Goal: Obtain resource: Download file/media

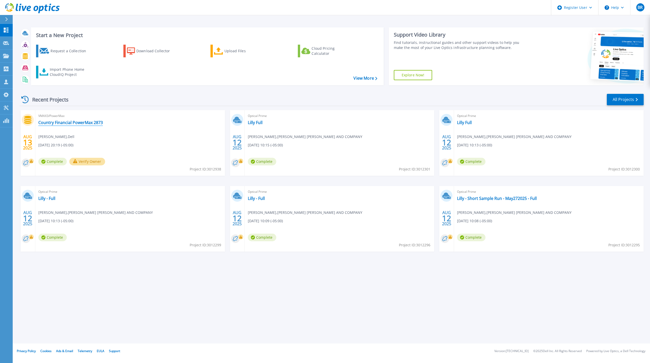
click at [73, 121] on link "Country Financial PowerMax 2873" at bounding box center [70, 122] width 64 height 5
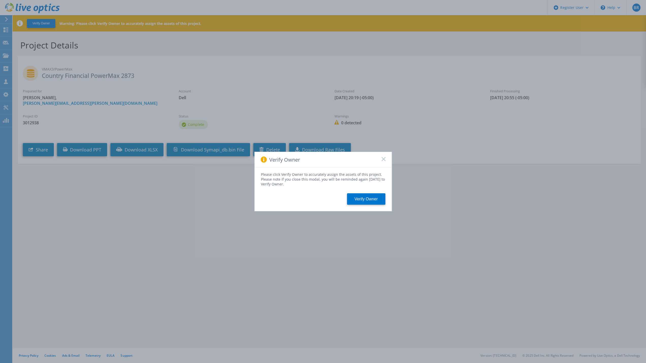
click at [385, 160] on icon at bounding box center [384, 159] width 4 height 4
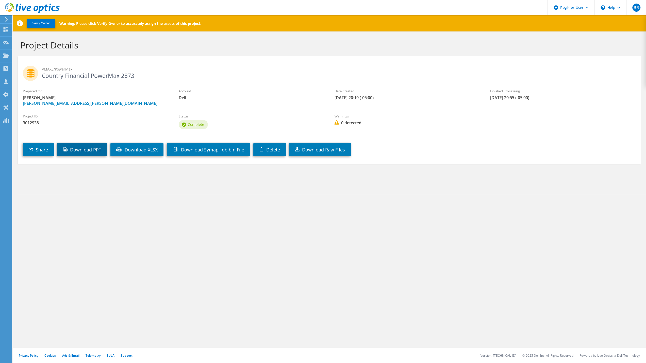
click at [101, 152] on link "Download PPT" at bounding box center [82, 149] width 50 height 13
